Goal: Task Accomplishment & Management: Manage account settings

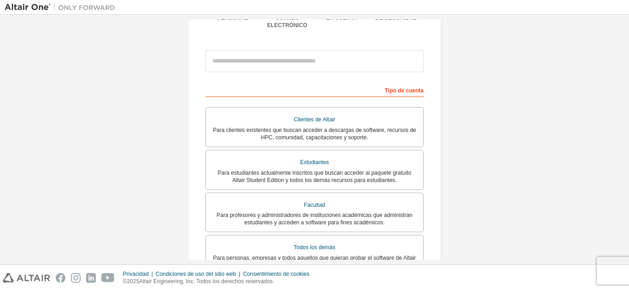
scroll to position [100, 0]
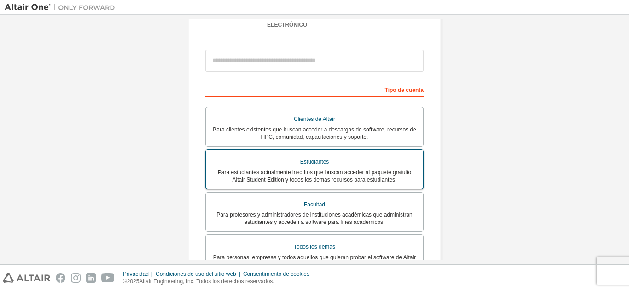
click at [310, 160] on div "Estudiantes" at bounding box center [314, 162] width 206 height 13
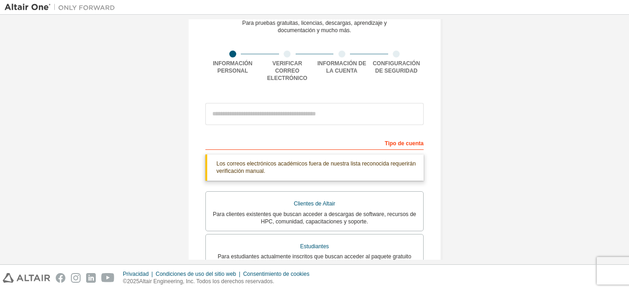
scroll to position [47, 0]
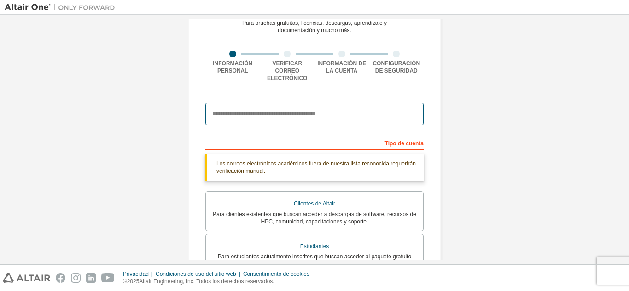
click at [328, 103] on input "email" at bounding box center [314, 114] width 218 height 22
type input "**********"
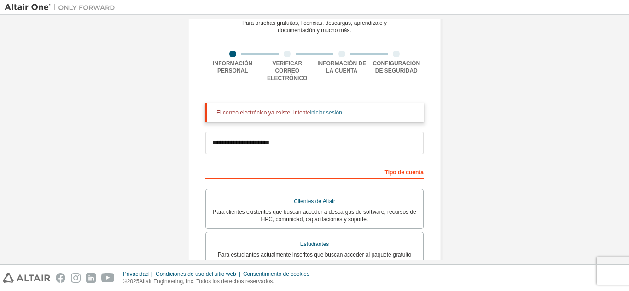
click at [328, 110] on font "iniciar sesión" at bounding box center [326, 113] width 32 height 6
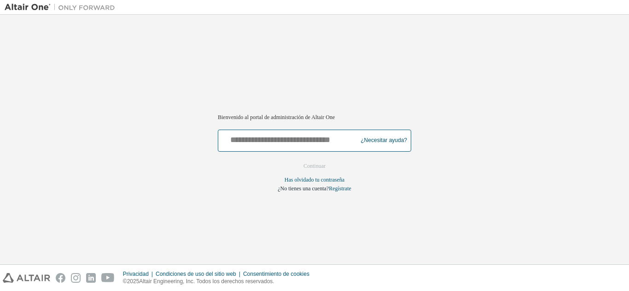
click at [319, 144] on input "text" at bounding box center [289, 138] width 134 height 13
type input "**********"
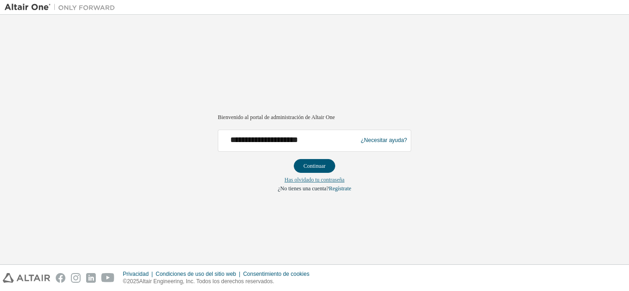
click at [337, 178] on font "Has olvidado tu contraseña" at bounding box center [315, 180] width 60 height 6
click at [329, 167] on button "Continuar" at bounding box center [314, 166] width 41 height 14
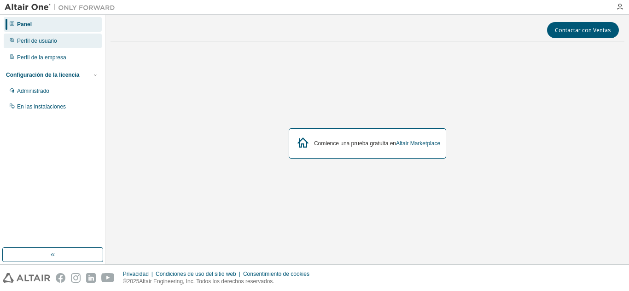
click at [48, 46] on div "Perfil de usuario" at bounding box center [53, 41] width 98 height 15
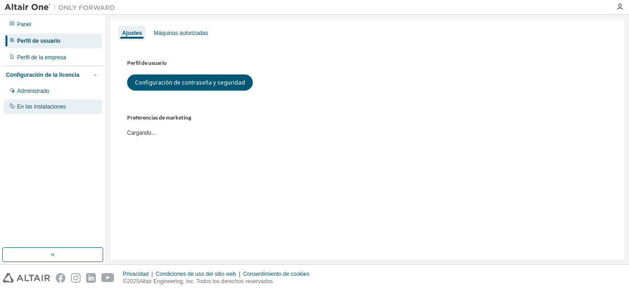
click at [51, 110] on font "En las instalaciones" at bounding box center [41, 107] width 49 height 6
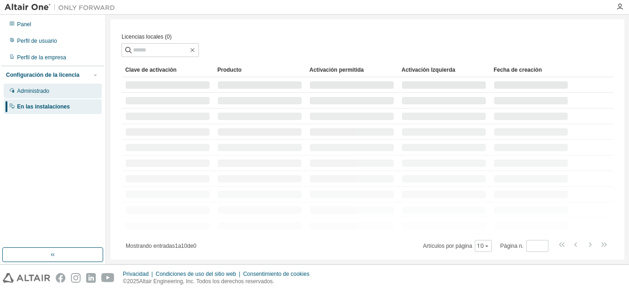
click at [56, 90] on div "Administrado" at bounding box center [53, 91] width 98 height 15
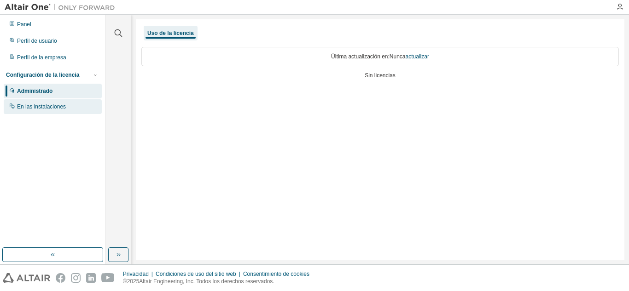
click at [56, 109] on font "En las instalaciones" at bounding box center [41, 107] width 49 height 6
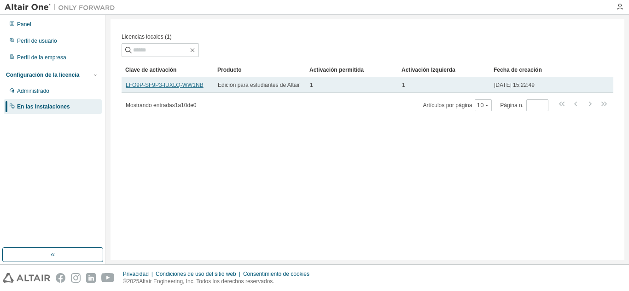
click at [163, 87] on font "LFO9P-SF9P3-IUXLQ-WW1NB" at bounding box center [165, 85] width 78 height 6
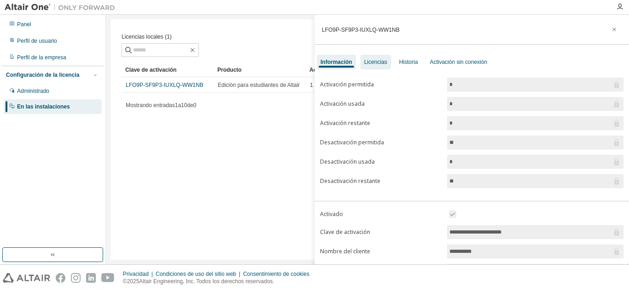
click at [378, 60] on font "Licencias" at bounding box center [375, 62] width 23 height 6
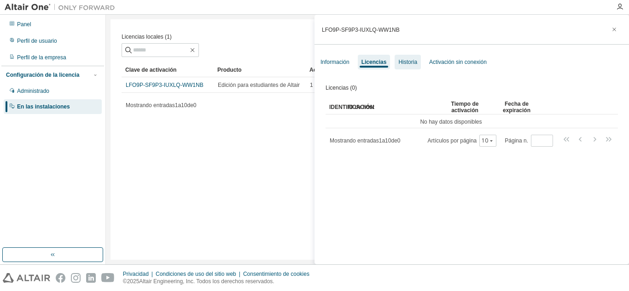
click at [403, 63] on font "Historia" at bounding box center [407, 62] width 19 height 6
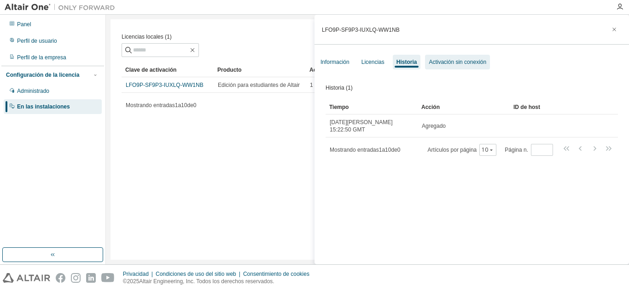
click at [444, 64] on font "Activación sin conexión" at bounding box center [458, 62] width 58 height 6
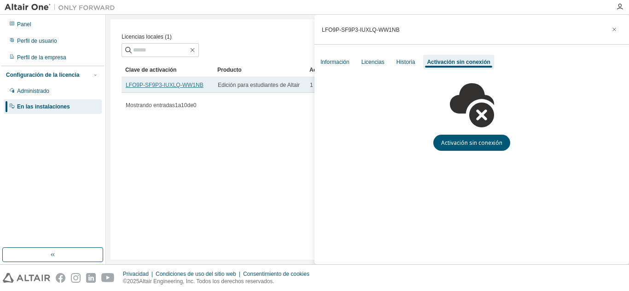
click at [145, 87] on font "LFO9P-SF9P3-IUXLQ-WW1NB" at bounding box center [165, 85] width 78 height 6
click at [163, 86] on font "LFO9P-SF9P3-IUXLQ-WW1NB" at bounding box center [165, 85] width 78 height 6
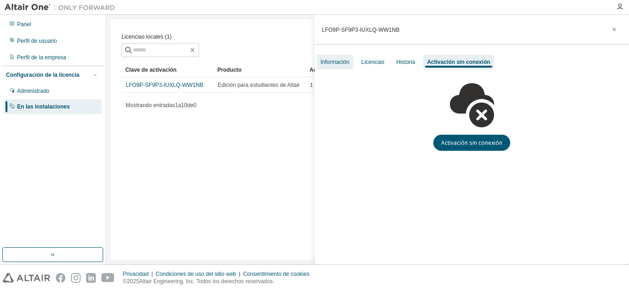
click at [343, 65] on font "Información" at bounding box center [334, 62] width 29 height 6
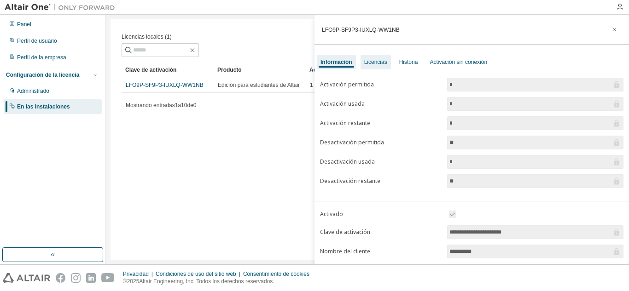
click at [385, 67] on div "Licencias" at bounding box center [376, 62] width 30 height 15
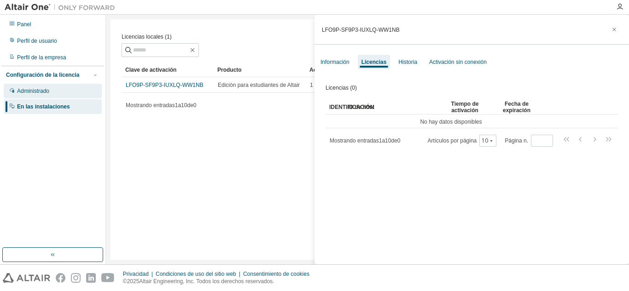
click at [48, 93] on font "Administrado" at bounding box center [33, 91] width 32 height 6
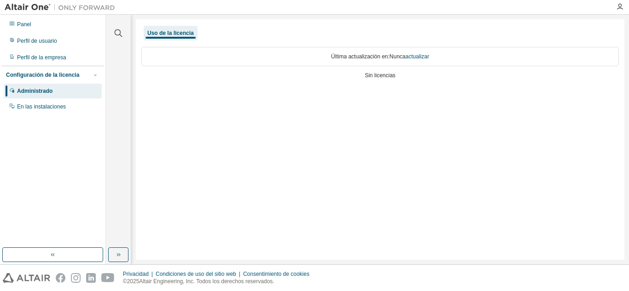
click at [97, 74] on icon "button" at bounding box center [96, 75] width 6 height 6
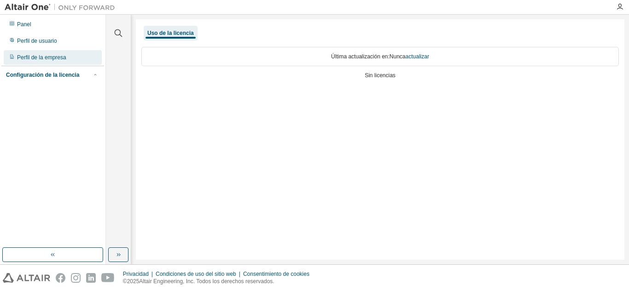
click at [48, 60] on font "Perfil de la empresa" at bounding box center [41, 57] width 49 height 6
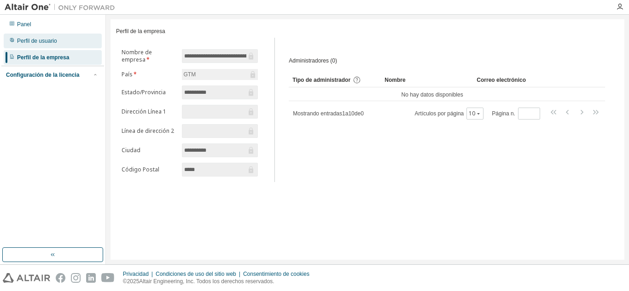
click at [41, 43] on font "Perfil de usuario" at bounding box center [37, 41] width 40 height 6
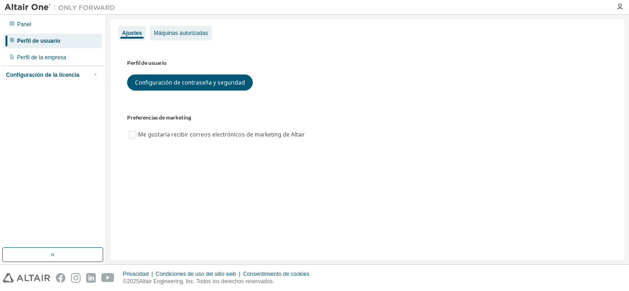
click at [186, 36] on font "Máquinas autorizadas" at bounding box center [181, 33] width 54 height 6
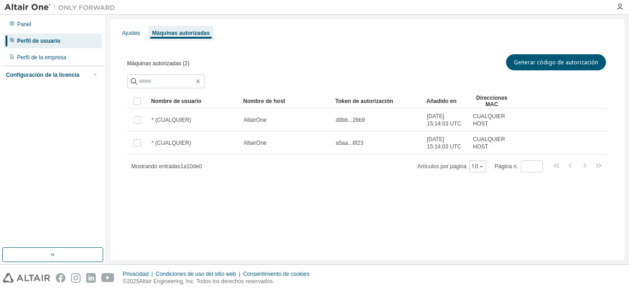
click at [38, 80] on div "Configuración de la licencia Administrado En las instalaciones" at bounding box center [52, 75] width 103 height 18
click at [16, 22] on div "Panel" at bounding box center [53, 24] width 98 height 15
